Goal: Task Accomplishment & Management: Complete application form

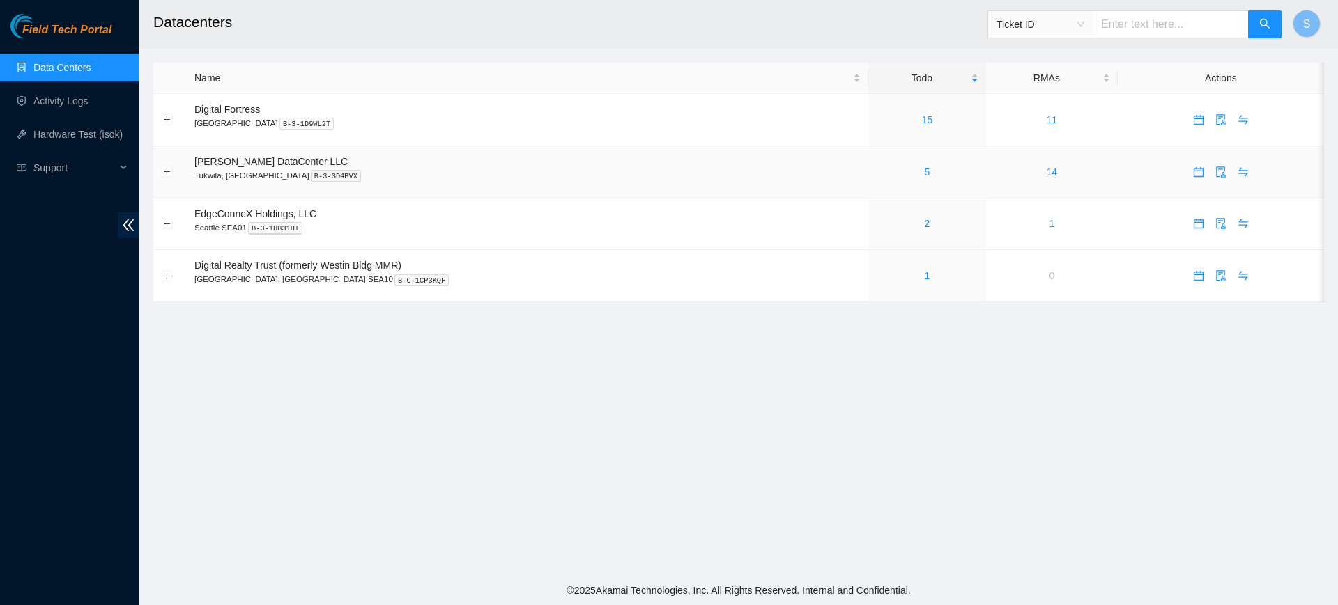
click at [883, 172] on div "5" at bounding box center [927, 171] width 102 height 15
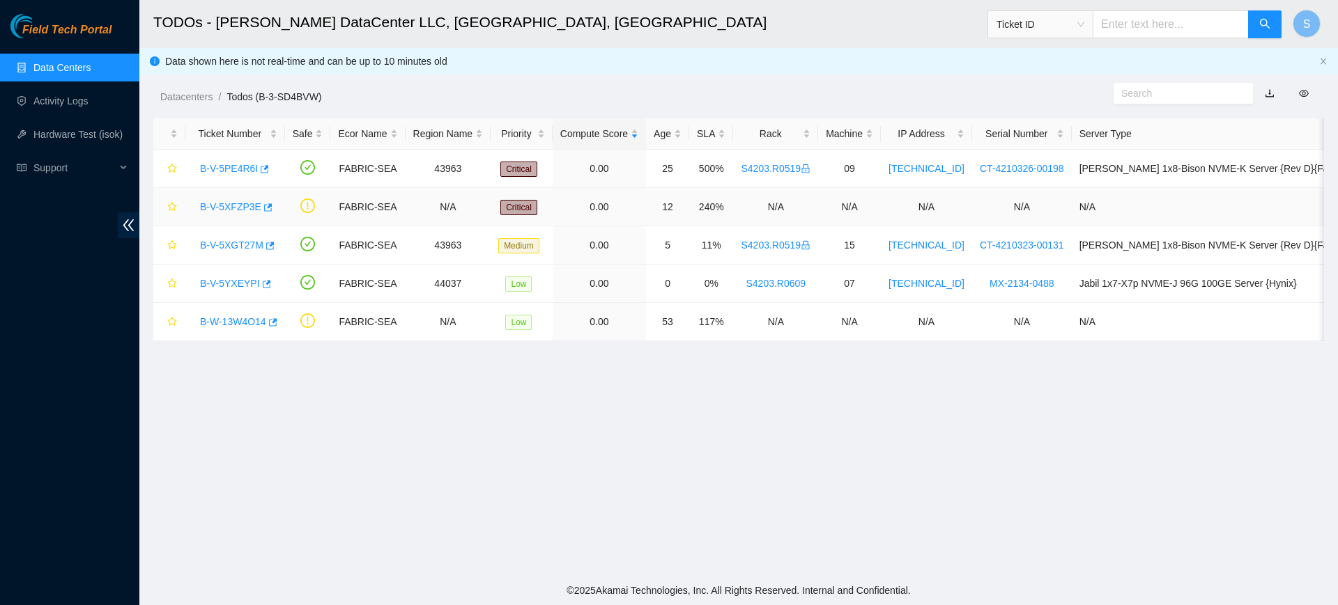
click at [242, 203] on link "B-V-5XFZP3E" at bounding box center [230, 206] width 61 height 11
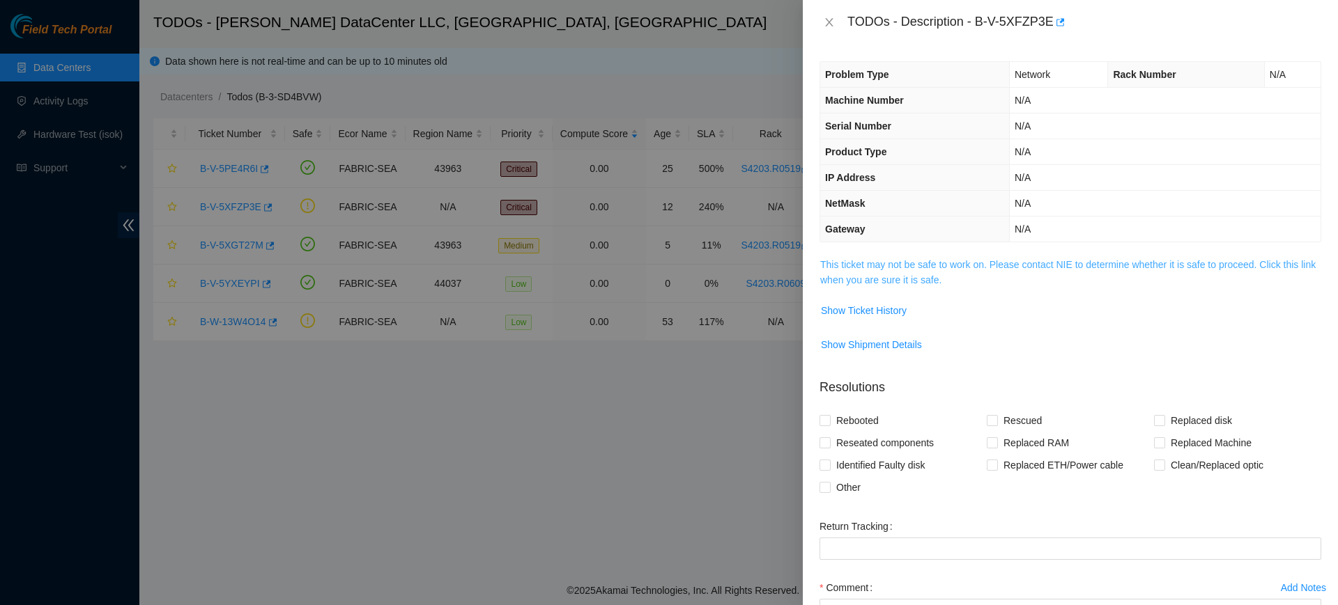
click at [840, 259] on link "This ticket may not be safe to work on. Please contact NIE to determine whether…" at bounding box center [1067, 272] width 495 height 26
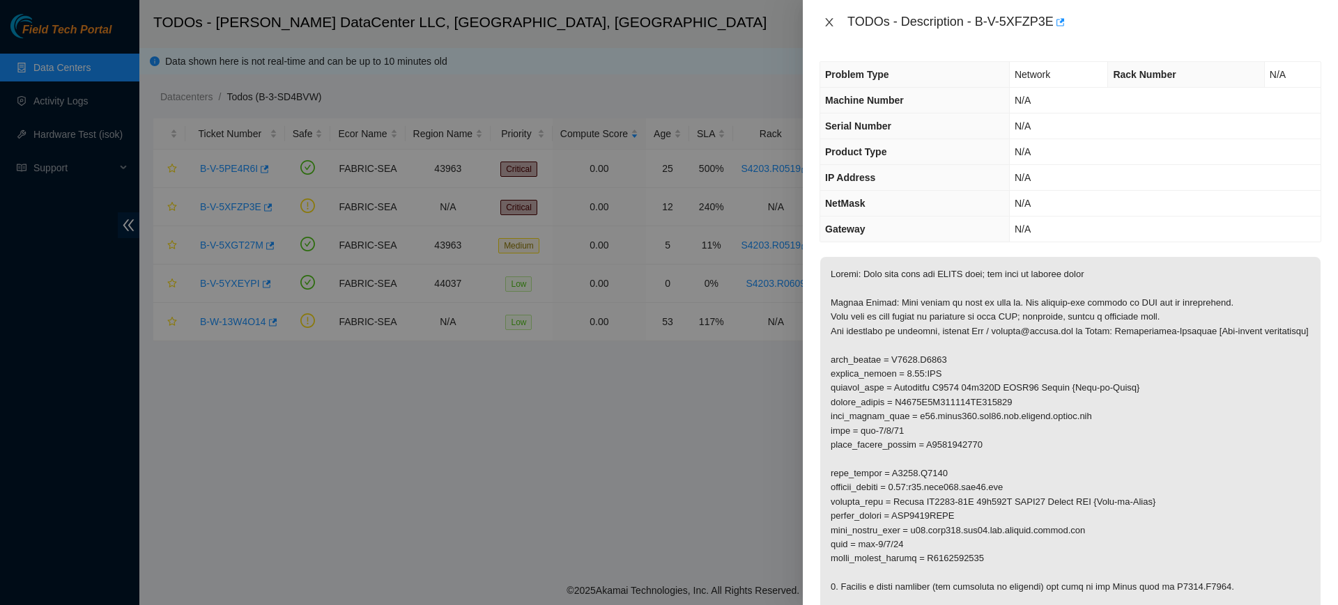
click at [831, 17] on div "TODOs - Description - B-V-5XFZP3E" at bounding box center [1070, 22] width 502 height 22
click at [829, 18] on icon "close" at bounding box center [829, 22] width 11 height 11
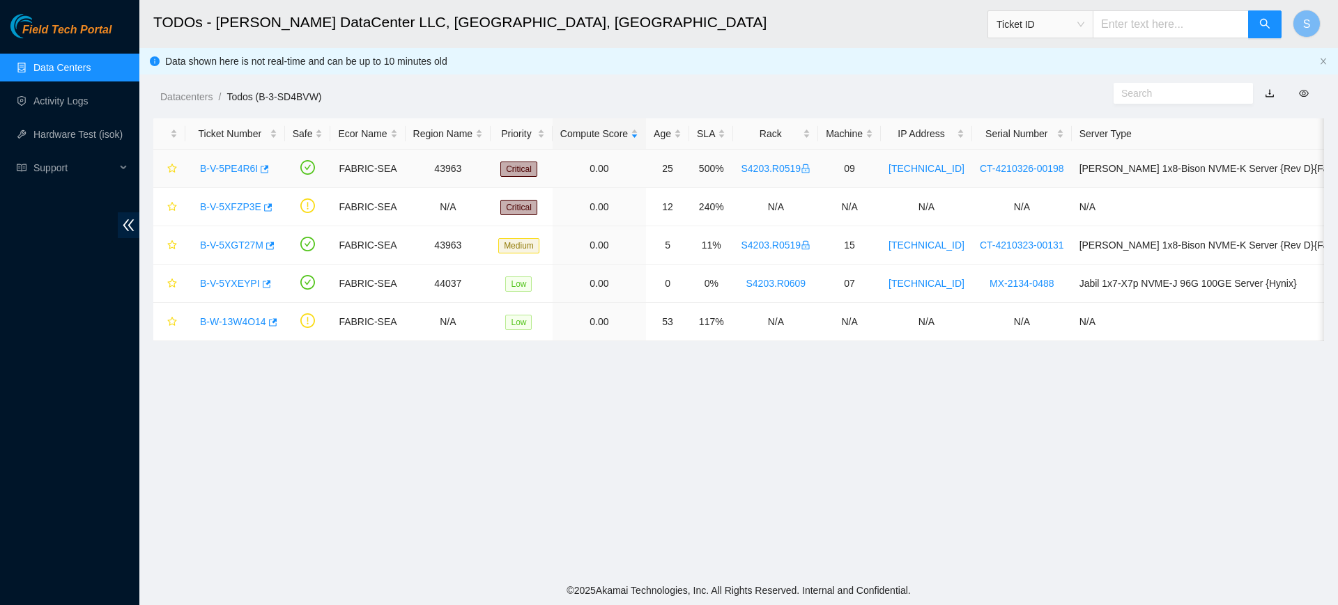
click at [224, 169] on link "B-V-5PE4R6I" at bounding box center [229, 168] width 58 height 11
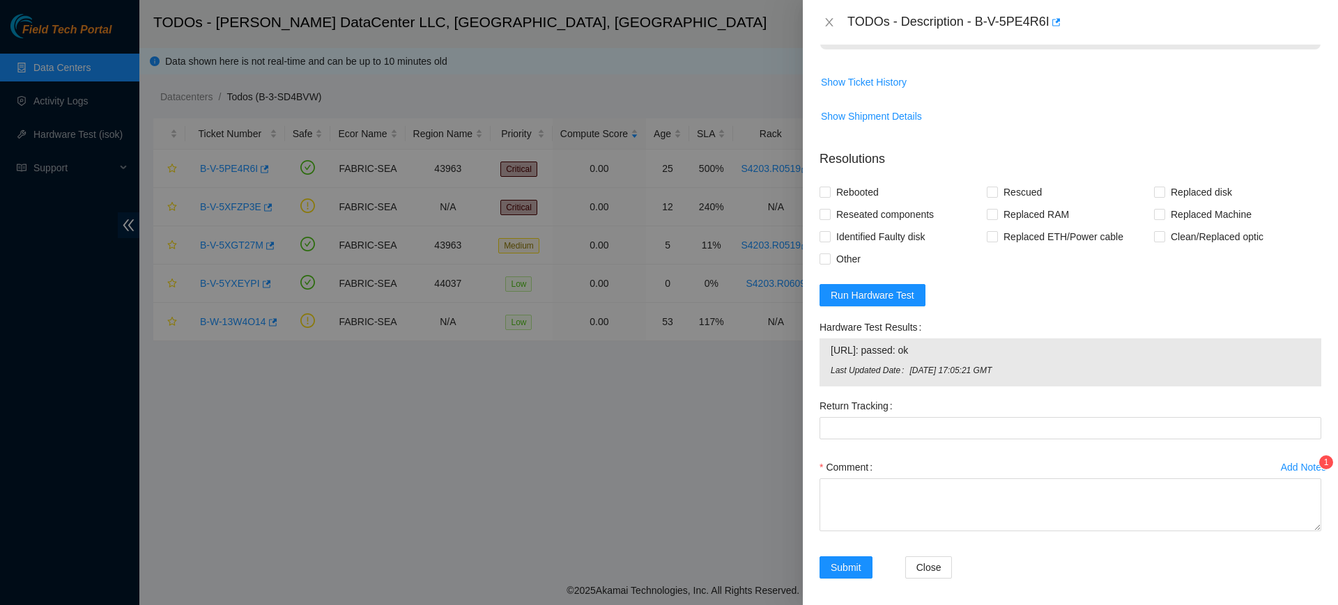
scroll to position [920, 0]
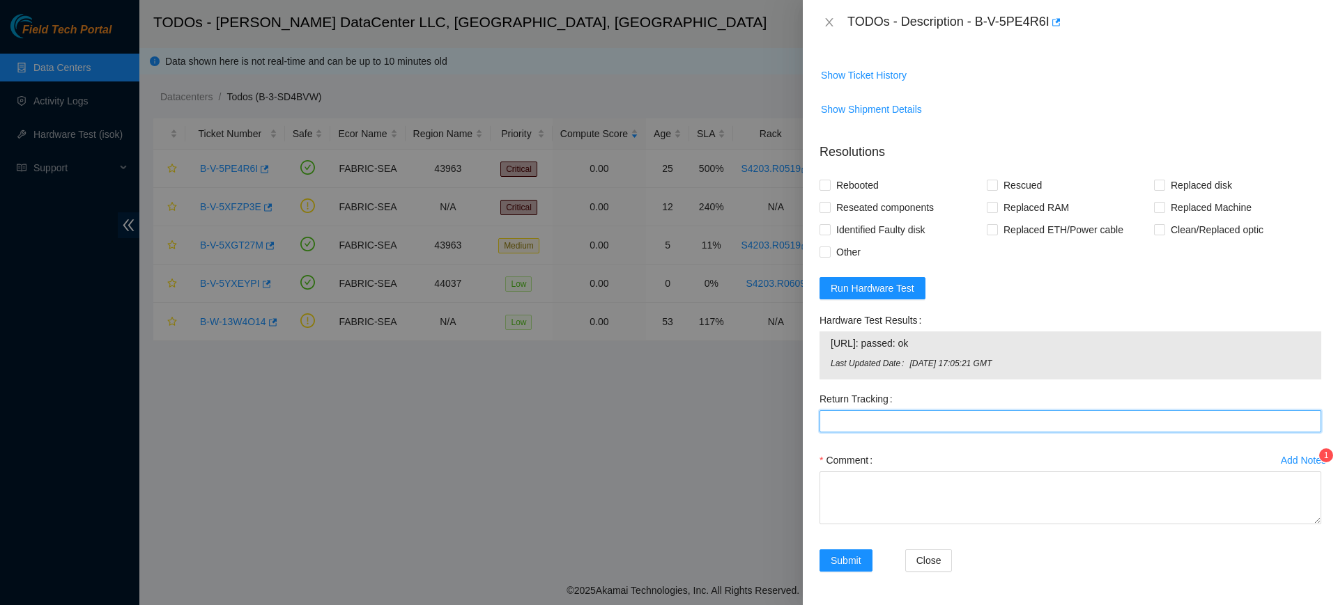
click at [866, 422] on Tracking "Return Tracking" at bounding box center [1070, 421] width 502 height 22
type Tracking "463470043381"
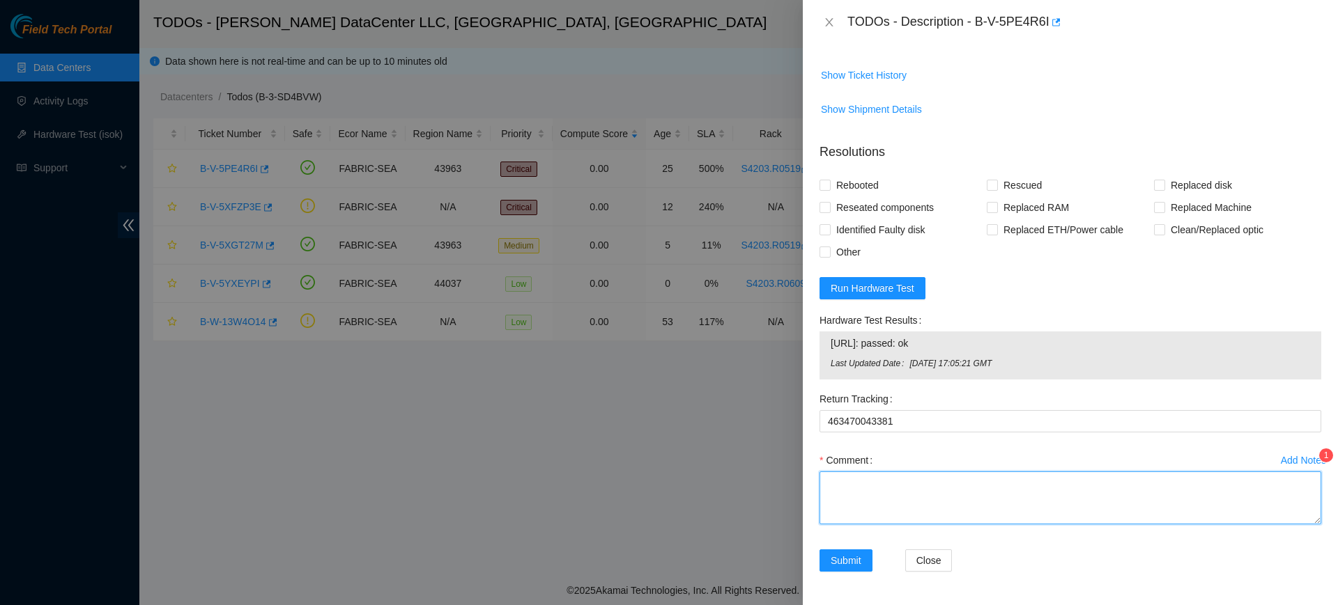
click at [876, 474] on textarea "Comment" at bounding box center [1070, 498] width 502 height 53
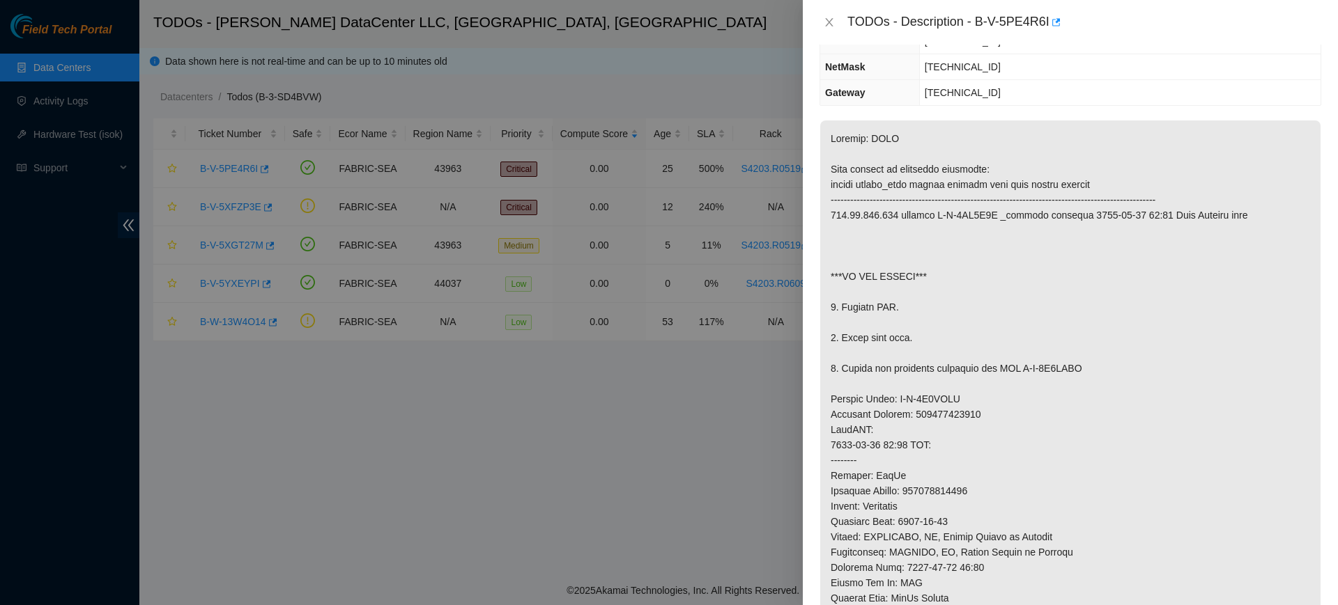
scroll to position [137, 0]
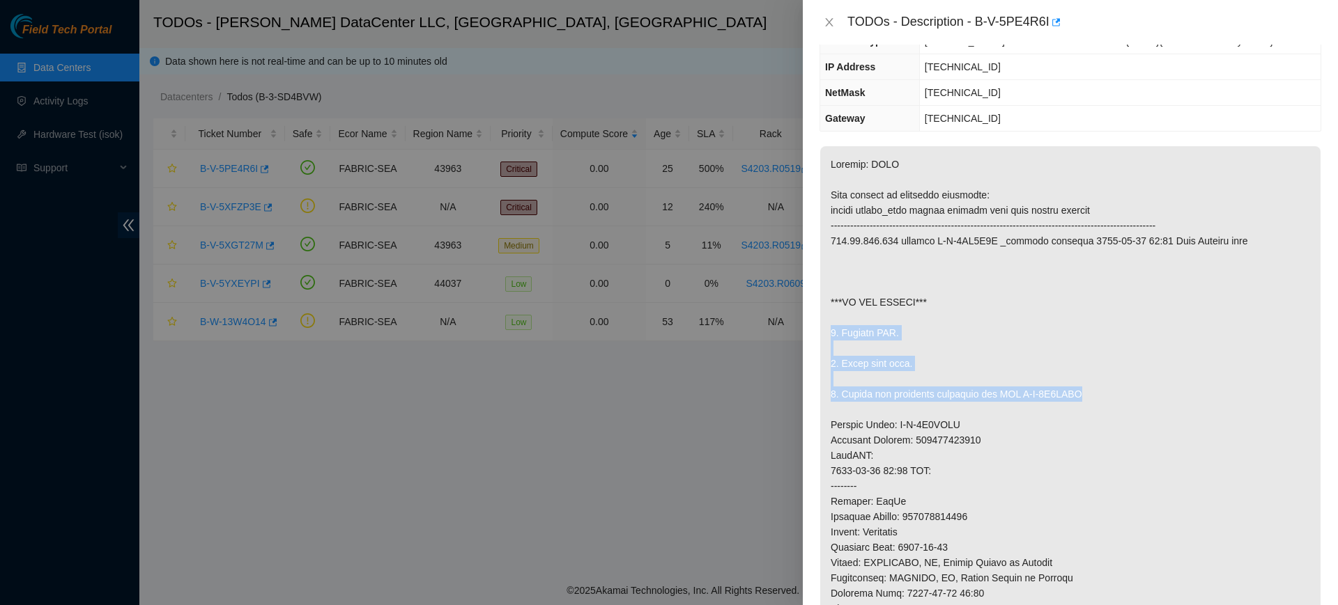
drag, startPoint x: 834, startPoint y: 328, endPoint x: 1122, endPoint y: 398, distance: 296.1
click at [1122, 398] on p at bounding box center [1070, 486] width 500 height 680
copy p "1. Replace PSU. 2. Check with isok. 3. Return the defective equipment via RMA B…"
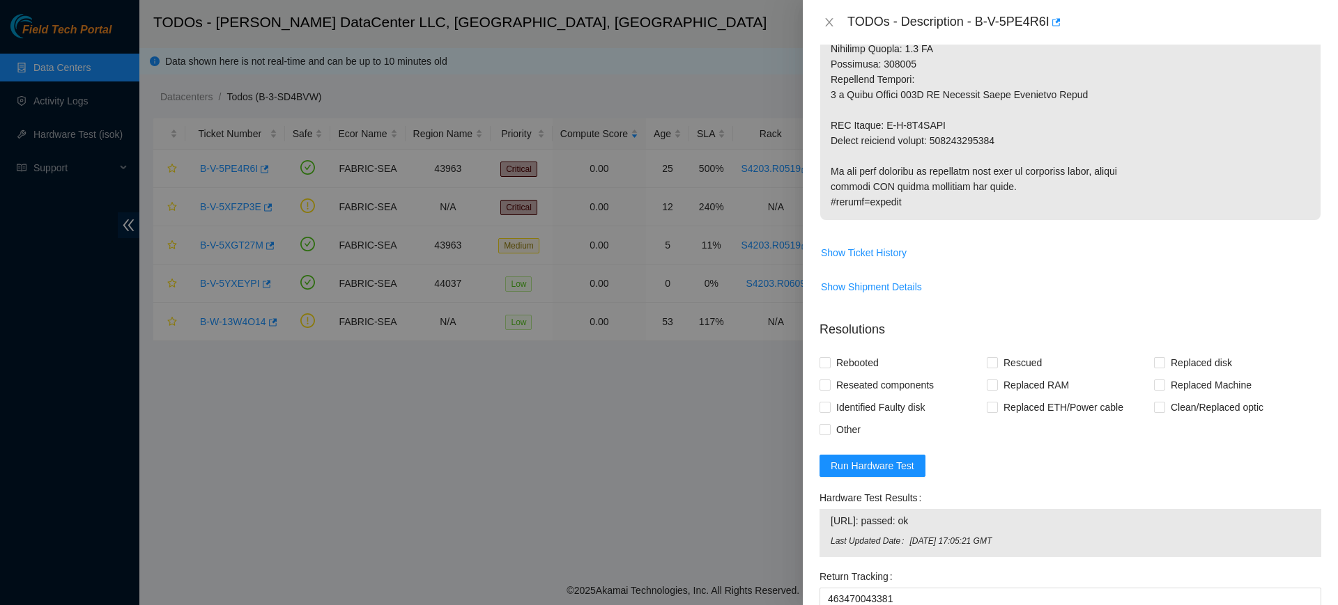
scroll to position [833, 0]
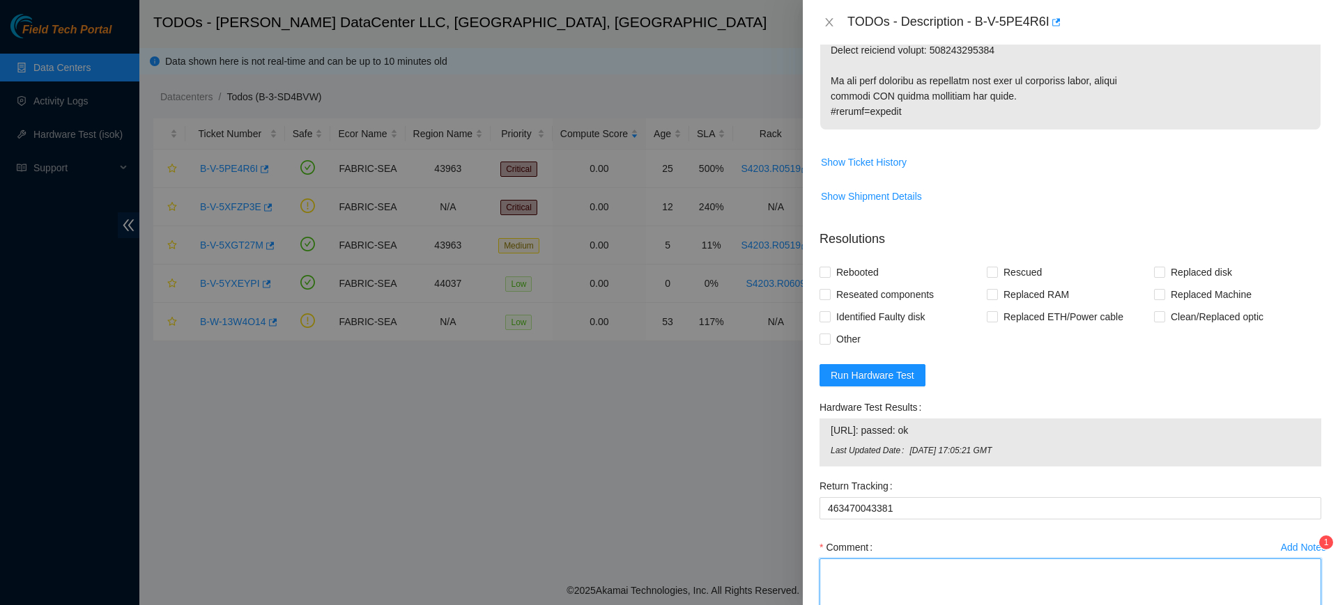
click at [844, 569] on textarea "Comment" at bounding box center [1070, 585] width 502 height 53
paste textarea "1. Replace PSU. 2. Check with isok. 3. Return the defective equipment via RMA B…"
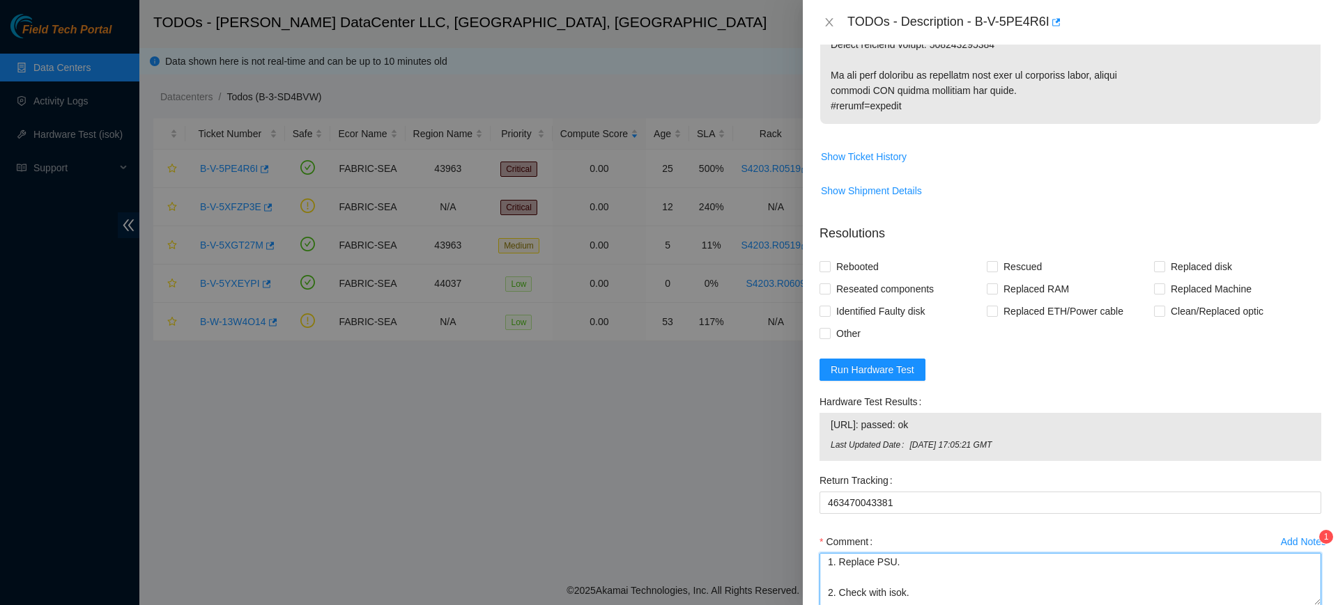
scroll to position [0, 0]
click at [907, 563] on textarea "1. Replace PSU. 2. Check with isok. 3. Return the defective equipment via RMA B…" at bounding box center [1070, 579] width 502 height 53
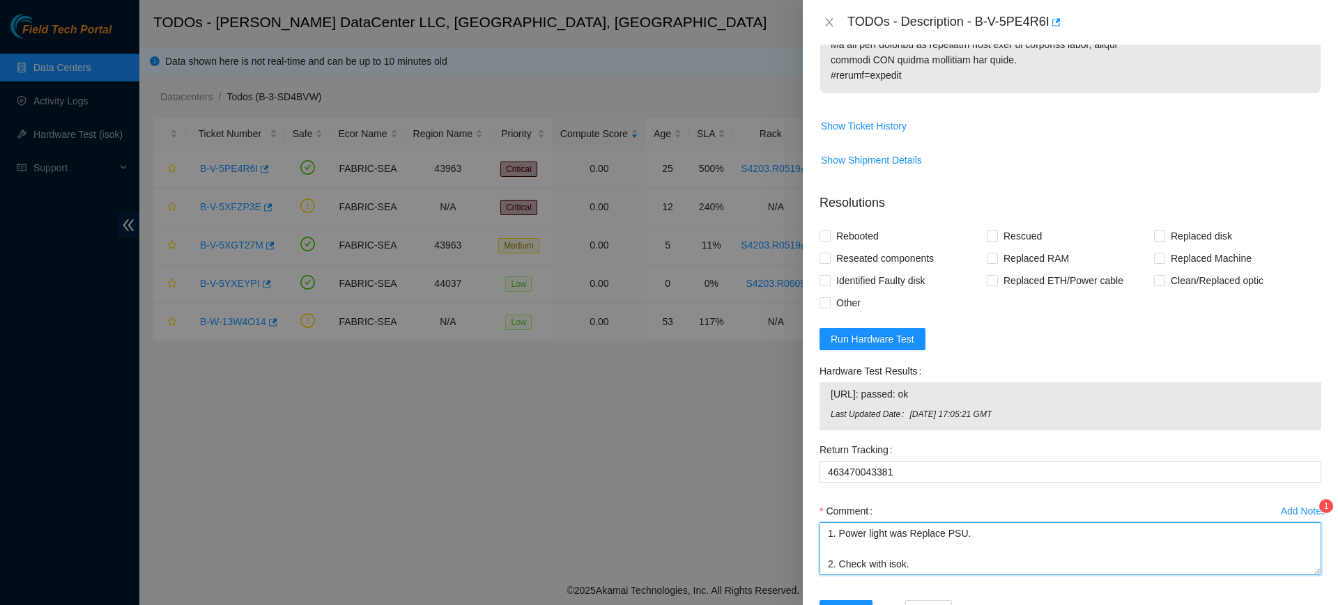
scroll to position [920, 0]
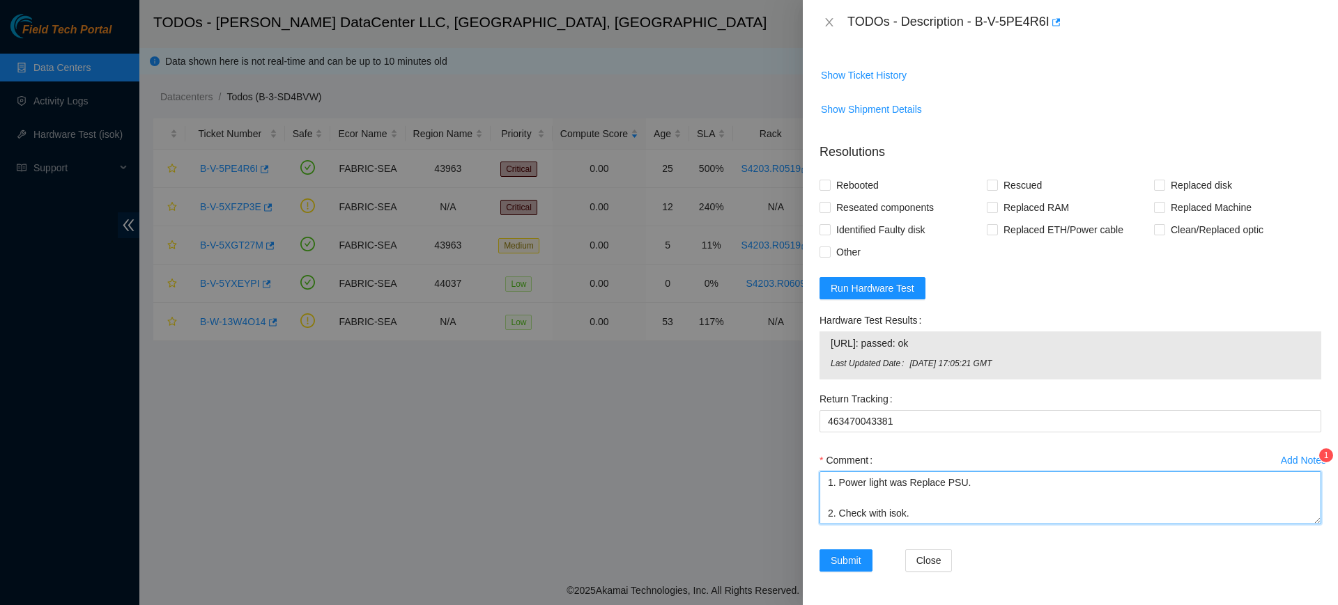
click at [982, 485] on textarea "1. Power light was Replace PSU. 2. Check with isok. 3. Return the defective equ…" at bounding box center [1070, 498] width 502 height 53
click at [908, 481] on textarea "1. Power light was Replace PSU. 2. Check with isok. 3. Return the defective equ…" at bounding box center [1070, 498] width 502 height 53
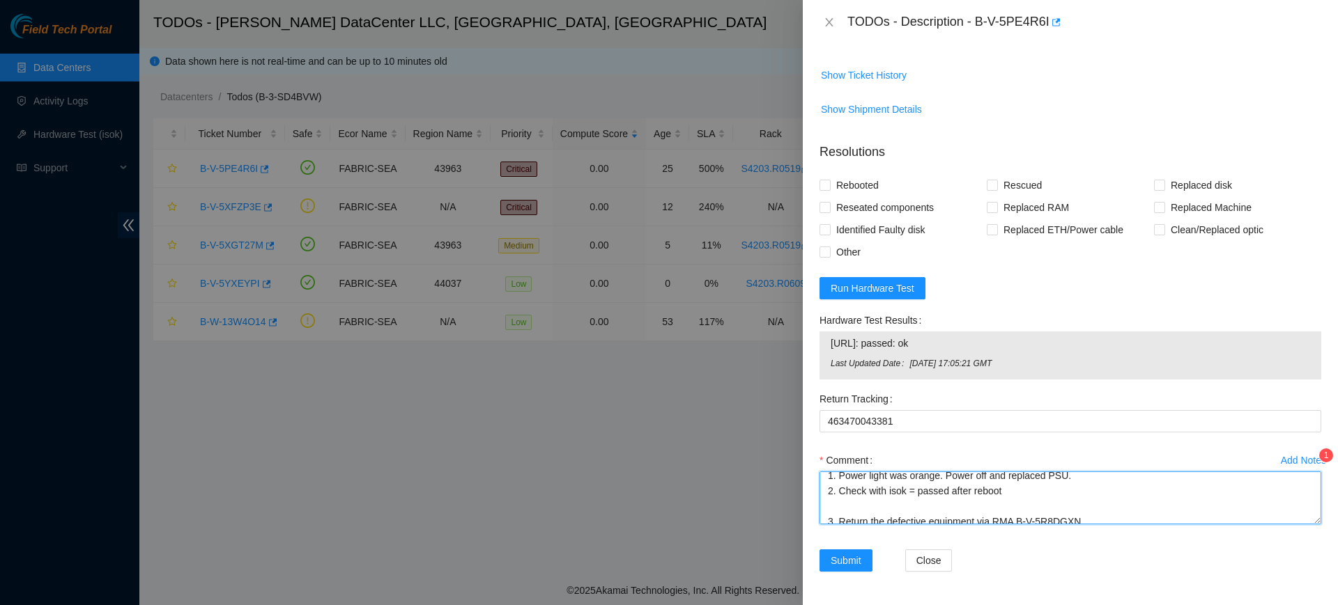
scroll to position [15, 0]
click at [879, 501] on textarea "1. Power light was orange. Power off and replaced PSU. 2. Check with isok = pas…" at bounding box center [1070, 498] width 502 height 53
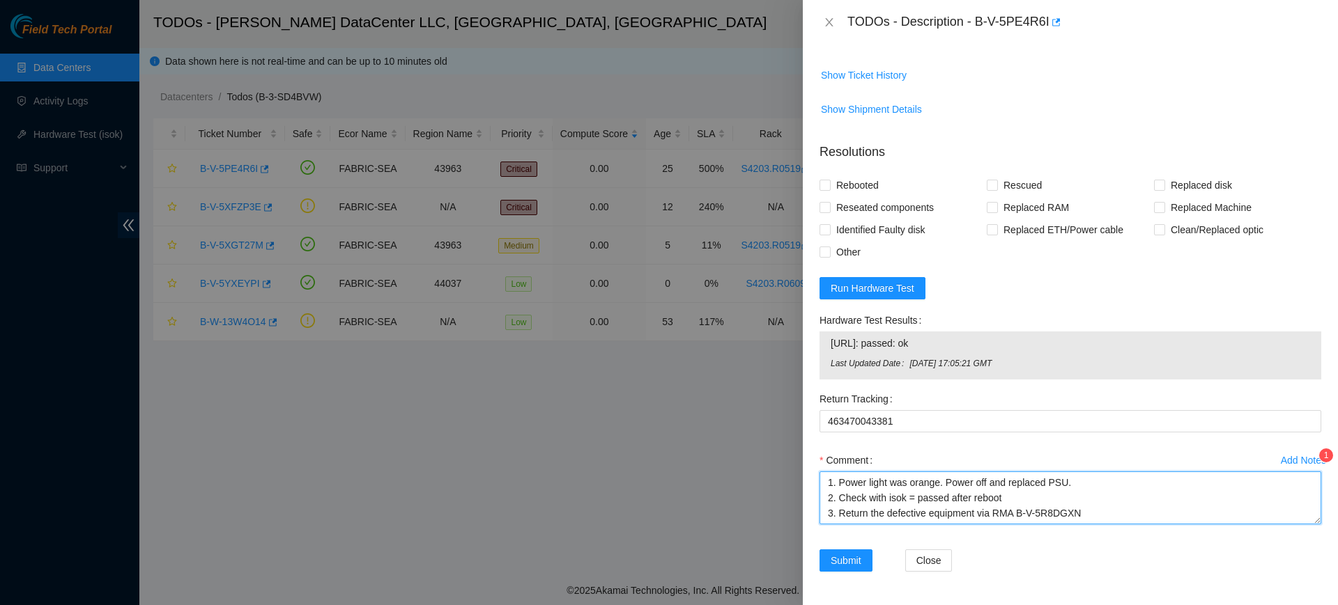
scroll to position [0, 0]
click at [1115, 518] on textarea "1. Power light was orange. Power off and replaced PSU. 2. Check with isok = pas…" at bounding box center [1070, 498] width 502 height 53
click at [1139, 511] on textarea "1. Power light was orange. Power off and replaced PSU. 2. Check with isok = pas…" at bounding box center [1070, 498] width 502 height 53
type textarea "1. Power light was orange. Power off and replaced PSU. 2. Check with isok = pas…"
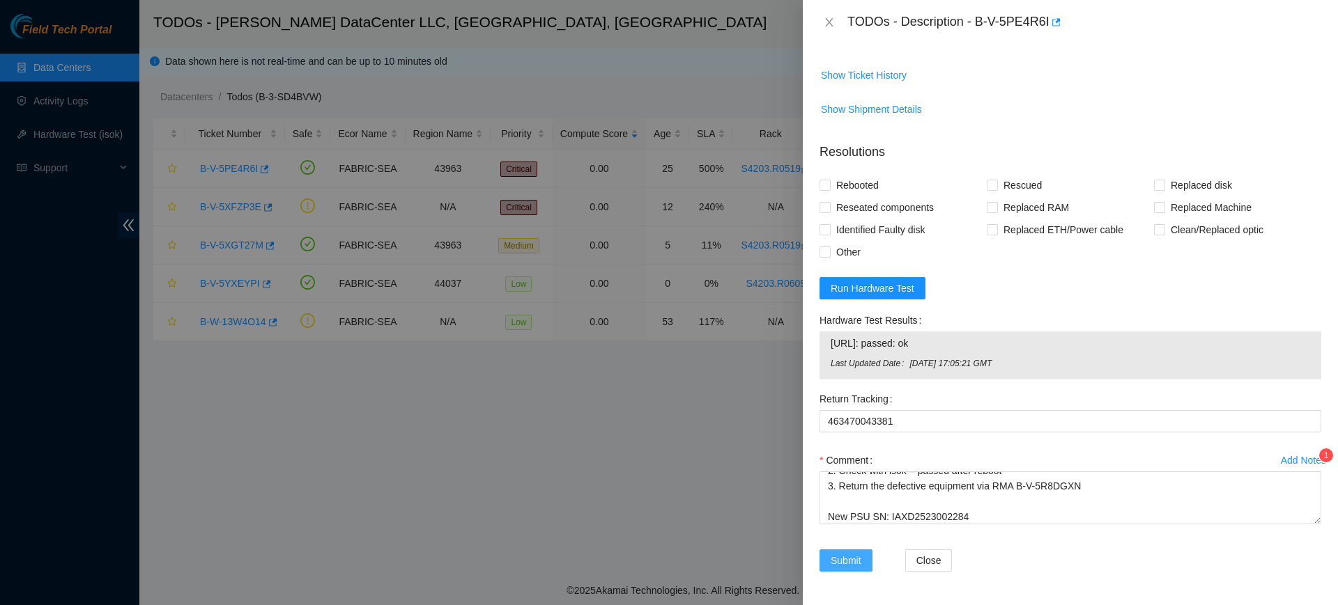
click at [853, 557] on span "Submit" at bounding box center [846, 560] width 31 height 15
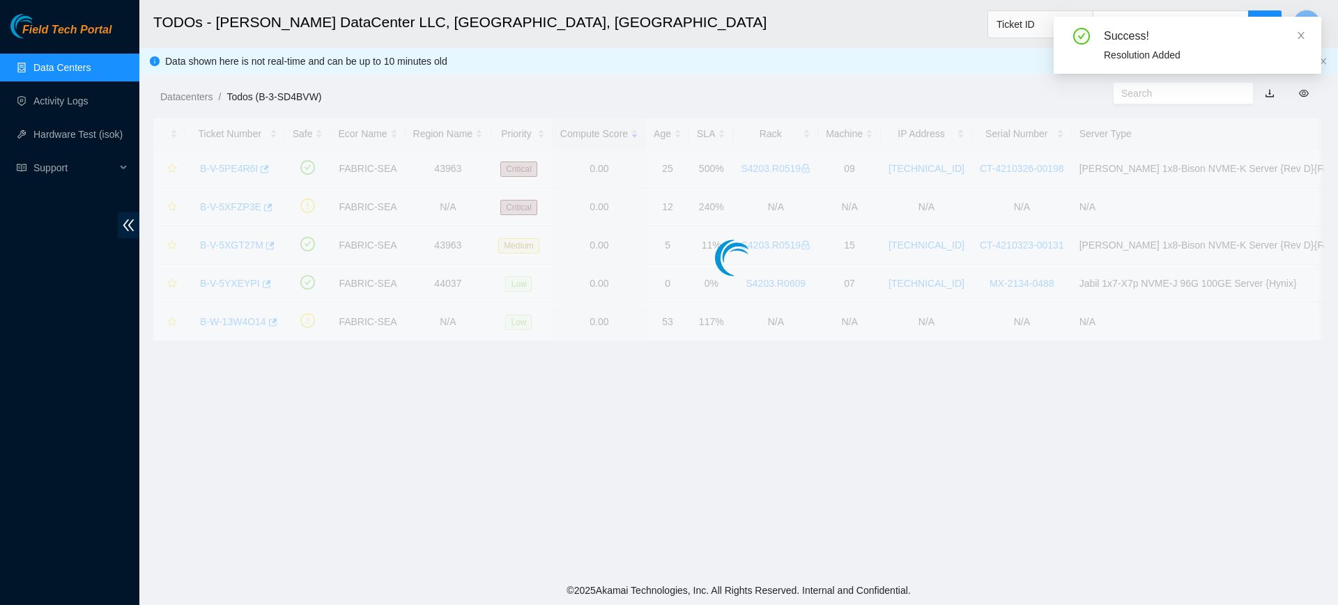
scroll to position [335, 0]
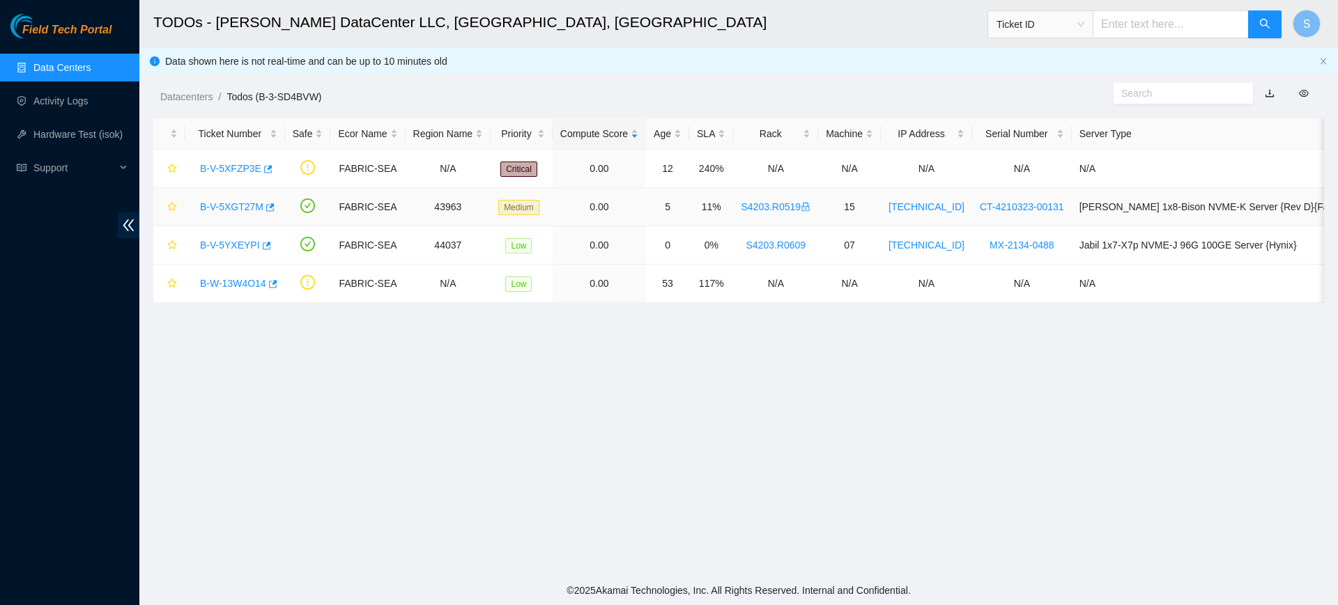
click at [250, 209] on link "B-V-5XGT27M" at bounding box center [231, 206] width 63 height 11
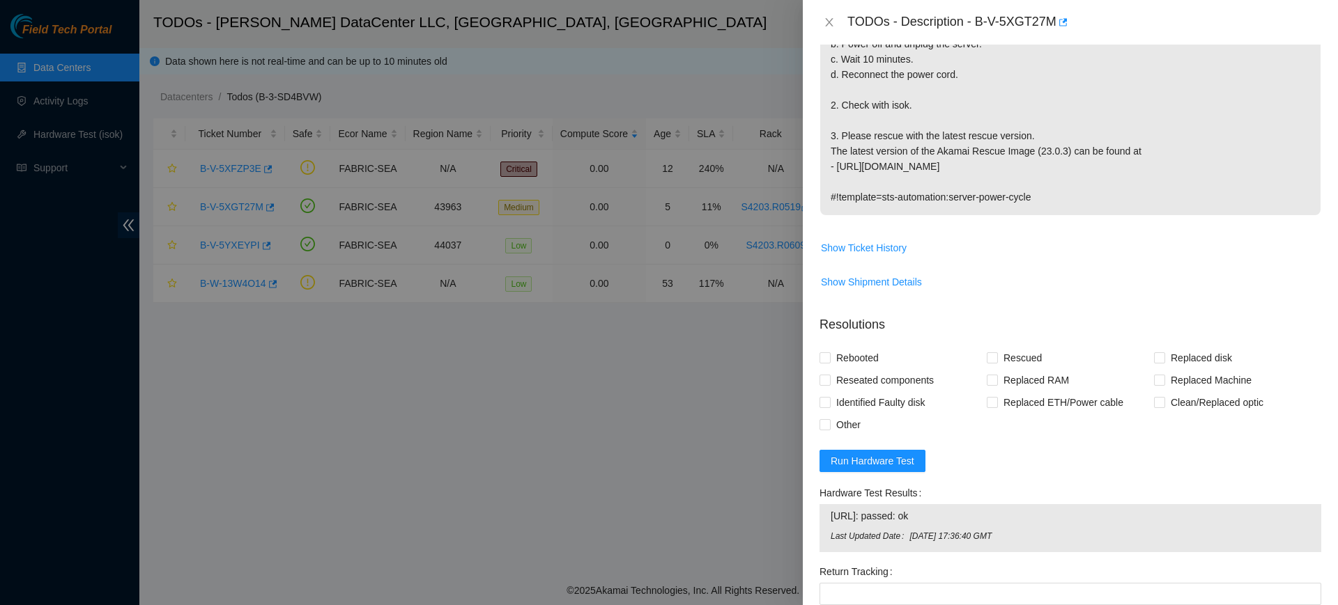
scroll to position [363, 0]
